Goal: Task Accomplishment & Management: Use online tool/utility

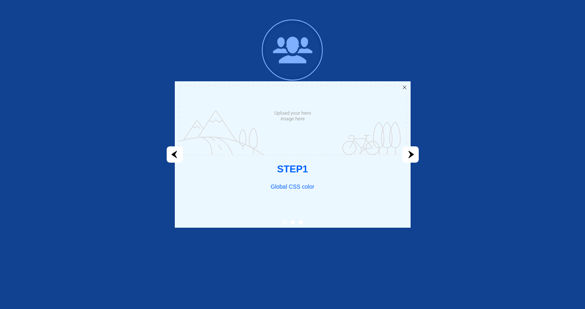
click at [410, 155] on icon "next" at bounding box center [411, 154] width 6 height 7
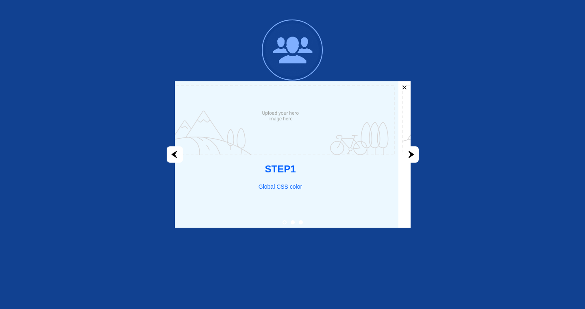
click at [410, 155] on icon "next" at bounding box center [411, 154] width 6 height 7
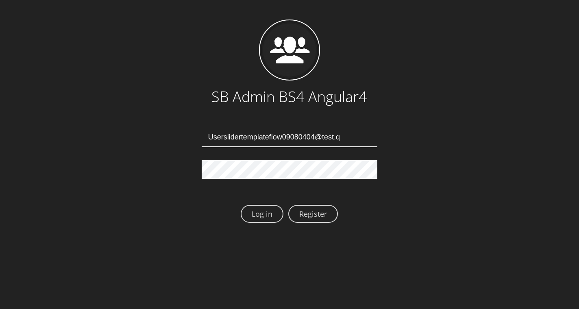
type input "[EMAIL_ADDRESS][DOMAIN_NAME]"
